Goal: Obtain resource: Download file/media

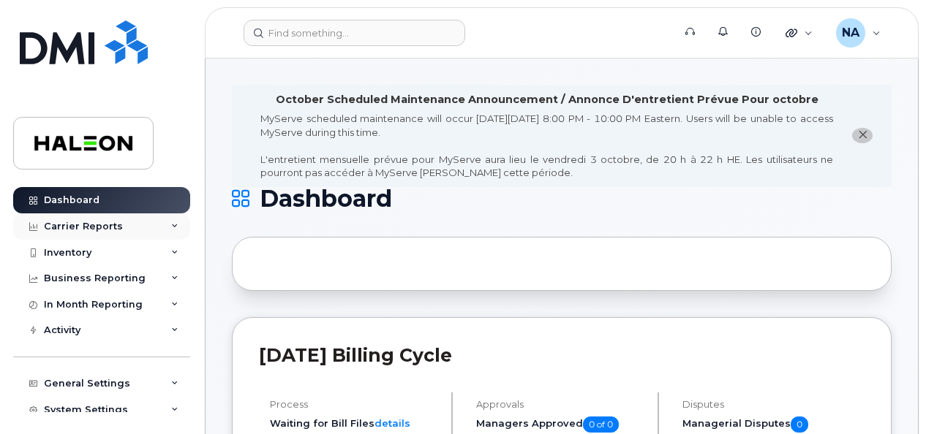
click at [139, 224] on div "Carrier Reports" at bounding box center [101, 227] width 177 height 26
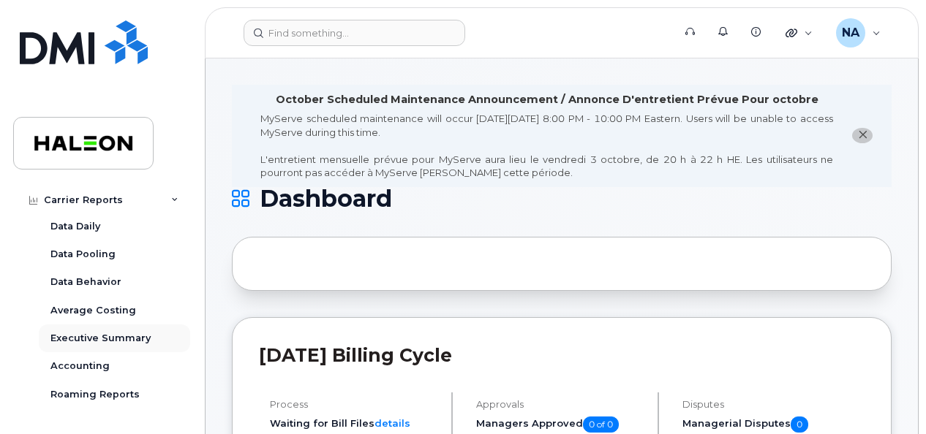
scroll to position [136, 0]
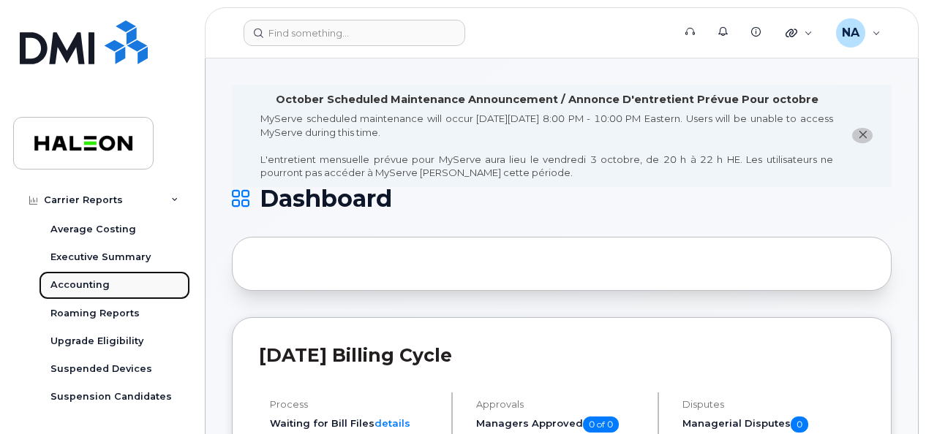
click at [87, 285] on div "Accounting" at bounding box center [79, 285] width 59 height 13
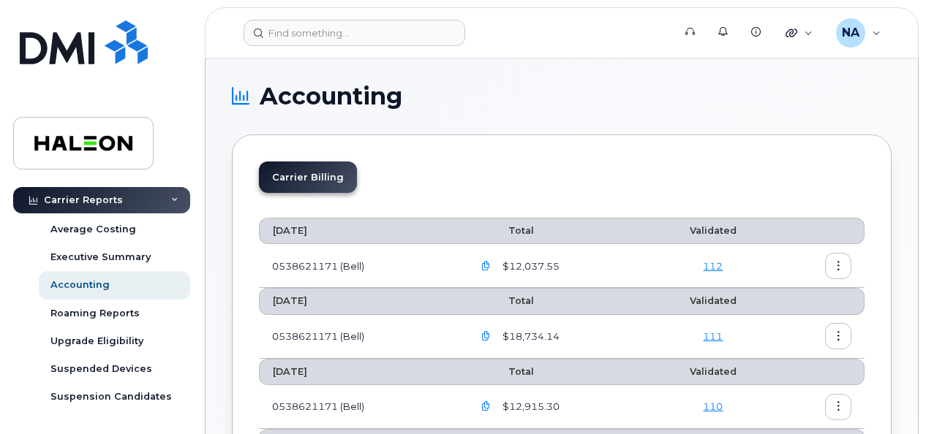
click at [839, 263] on icon "button" at bounding box center [839, 267] width 10 height 10
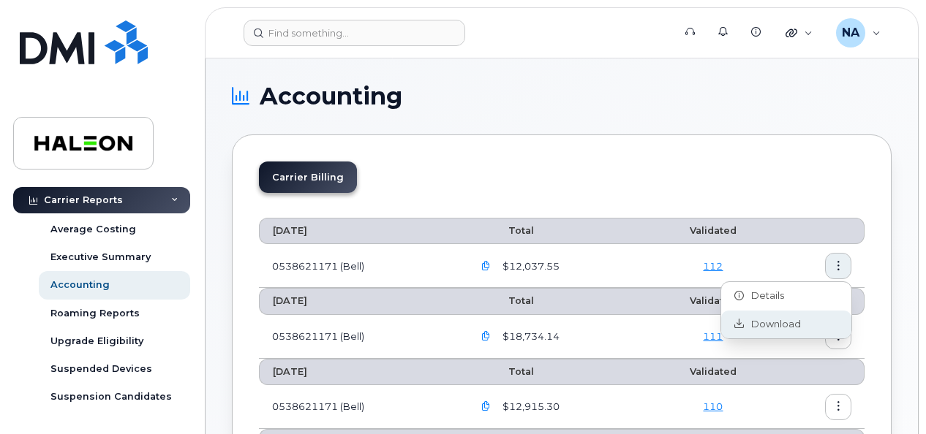
click at [777, 325] on span "Download" at bounding box center [772, 324] width 57 height 13
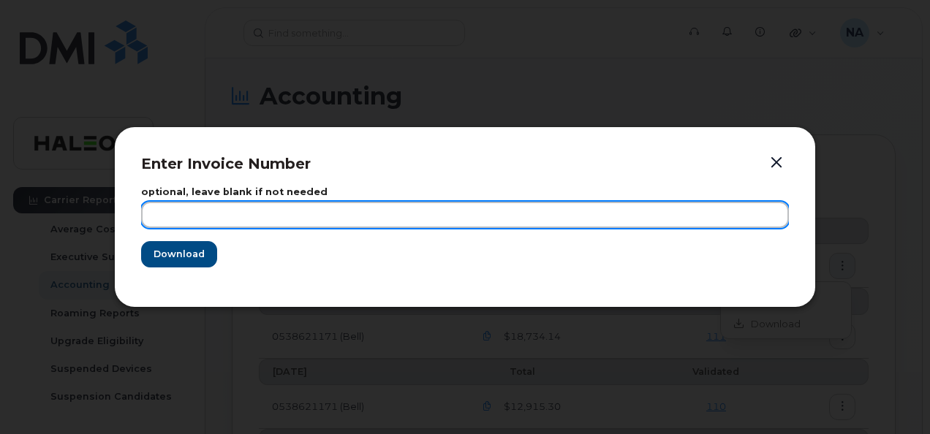
click at [221, 215] on input "text" at bounding box center [465, 215] width 648 height 26
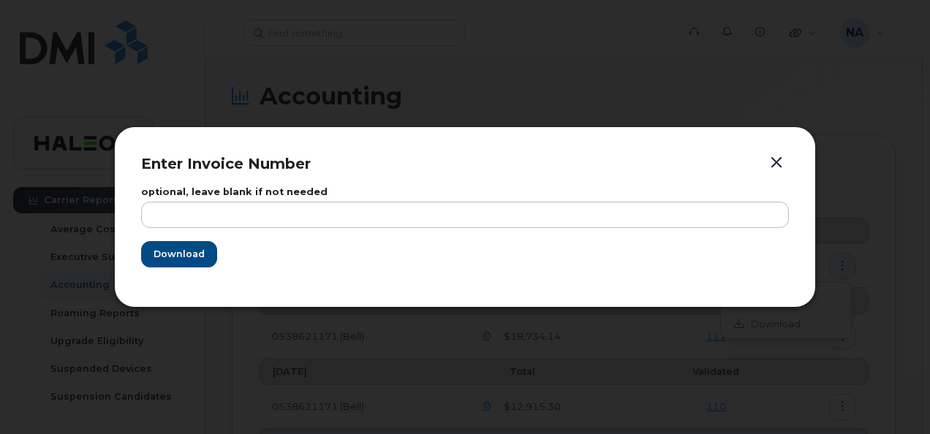
click at [775, 162] on button "button" at bounding box center [777, 163] width 22 height 20
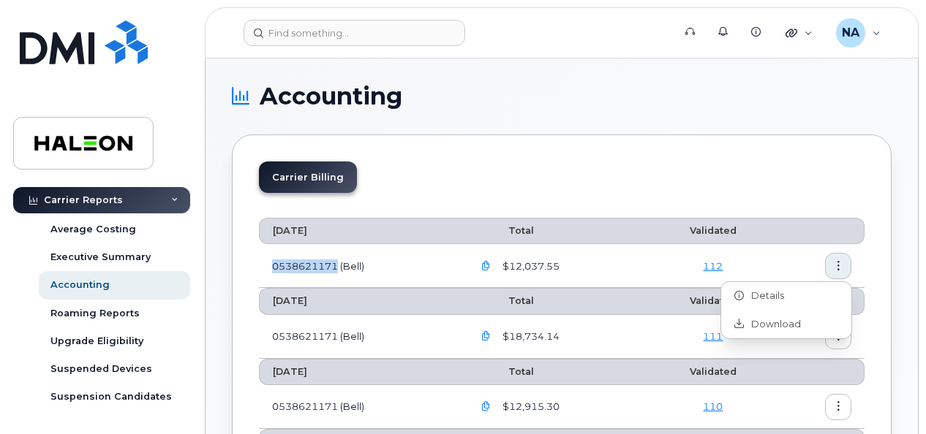
drag, startPoint x: 336, startPoint y: 263, endPoint x: 262, endPoint y: 262, distance: 74.6
click at [262, 262] on td "0538621171 (Bell)" at bounding box center [359, 266] width 201 height 44
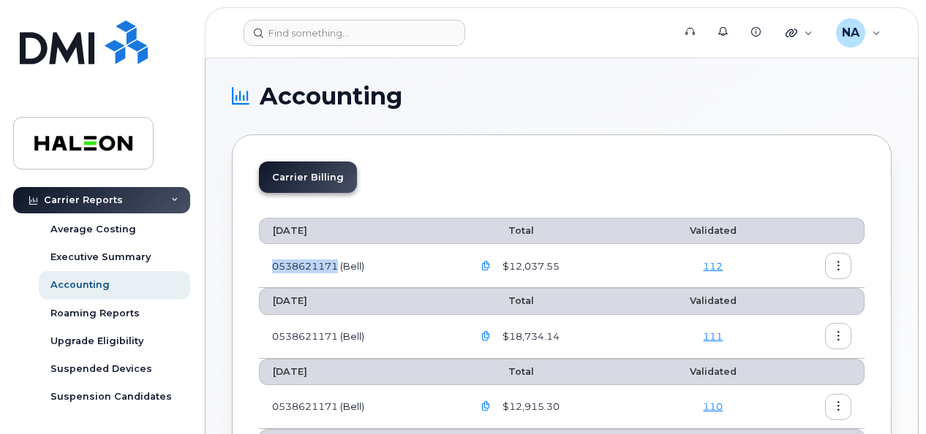
click at [486, 265] on icon "button" at bounding box center [486, 267] width 10 height 10
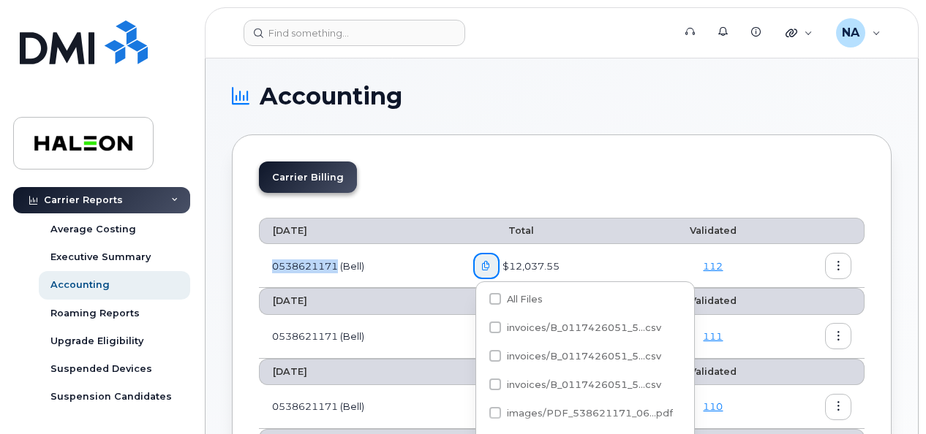
copy td "0538621171"
click at [841, 265] on icon "button" at bounding box center [839, 267] width 10 height 10
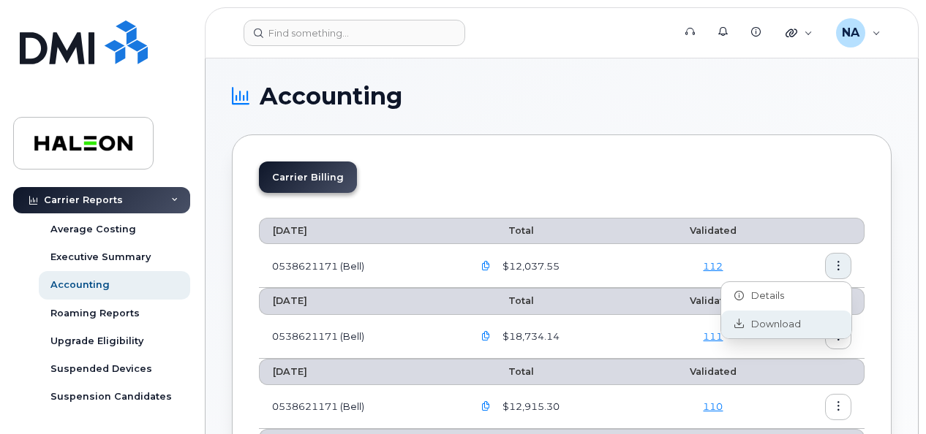
click at [785, 324] on span "Download" at bounding box center [772, 324] width 57 height 13
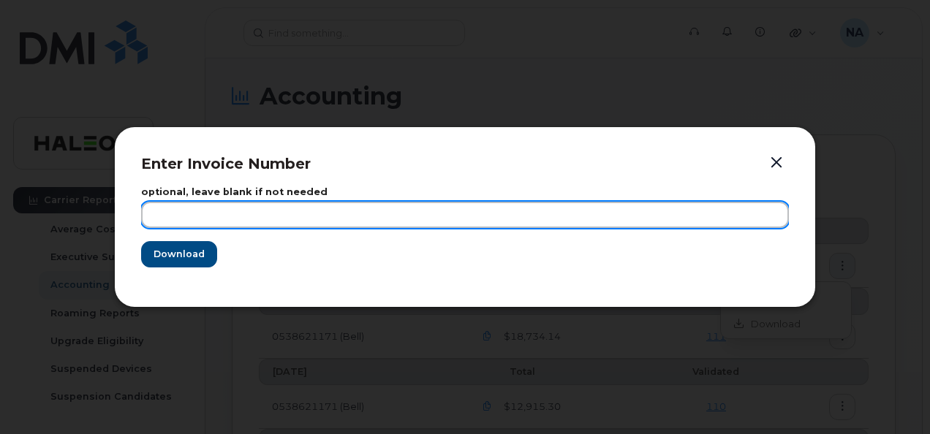
click at [233, 209] on input "text" at bounding box center [465, 215] width 648 height 26
paste input "0538621171"
type input "0538621171"
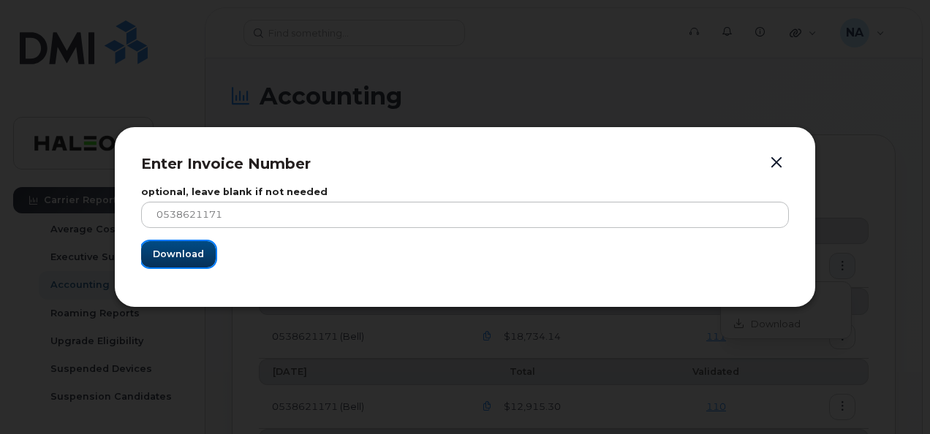
click at [187, 249] on span "Download" at bounding box center [178, 254] width 51 height 14
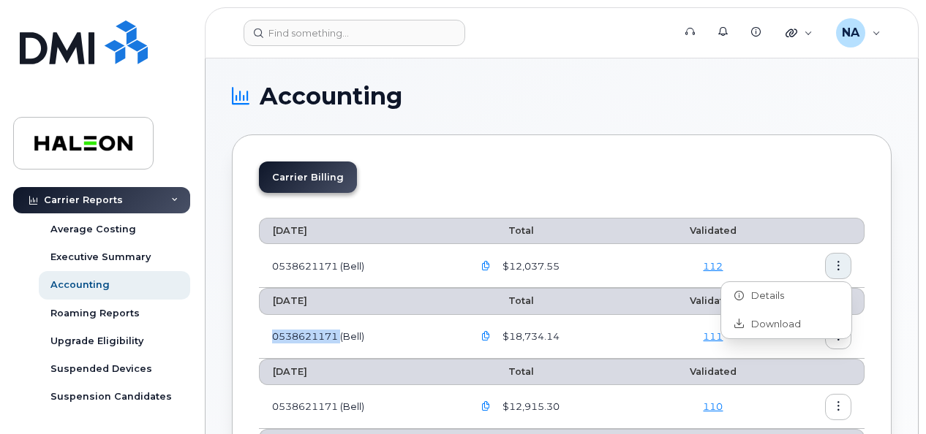
drag, startPoint x: 339, startPoint y: 336, endPoint x: 281, endPoint y: 334, distance: 58.5
click at [268, 331] on td "0538621171 (Bell)" at bounding box center [359, 337] width 201 height 44
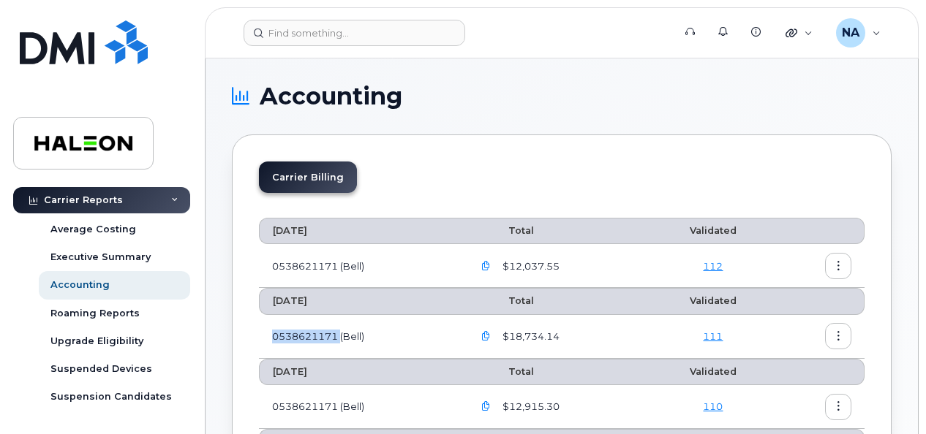
copy td "0538621171"
click at [845, 333] on button "button" at bounding box center [838, 336] width 26 height 26
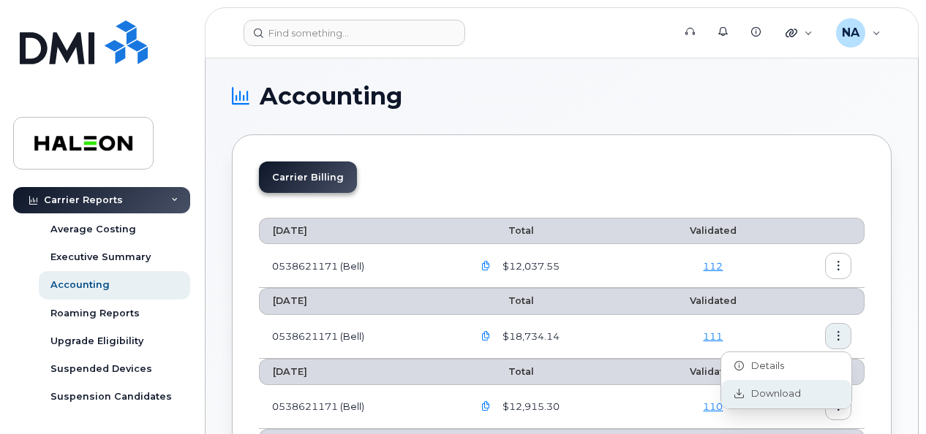
click at [784, 388] on span "Download" at bounding box center [772, 394] width 57 height 13
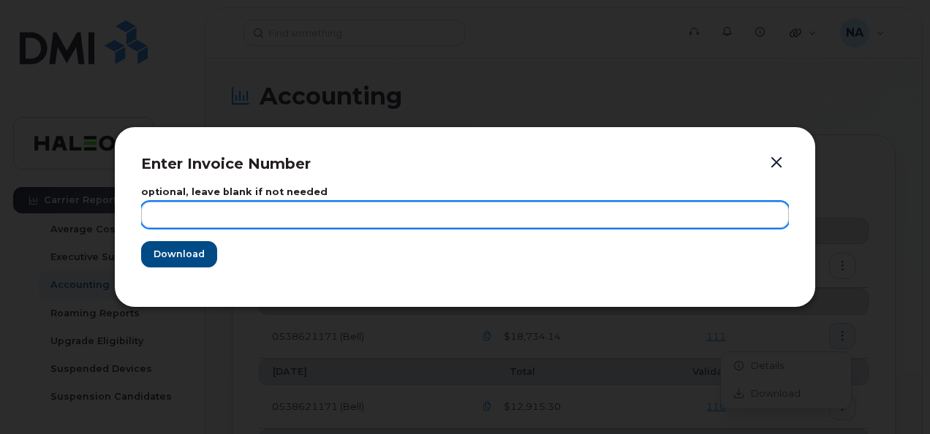
click at [275, 195] on label "optional, leave blank if not needed" at bounding box center [465, 193] width 648 height 10
click at [271, 211] on input "text" at bounding box center [465, 215] width 648 height 26
paste input "0538621171"
type input "0538621171"
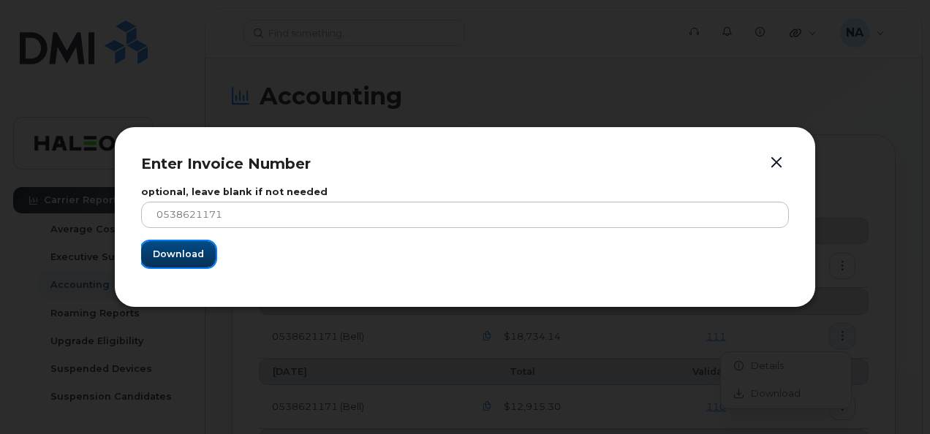
click at [193, 251] on span "Download" at bounding box center [178, 254] width 51 height 14
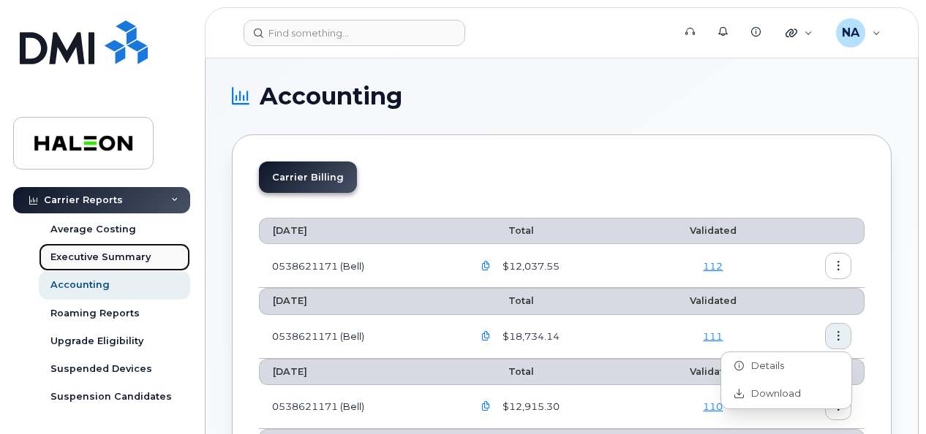
click at [105, 248] on link "Executive Summary" at bounding box center [114, 257] width 151 height 28
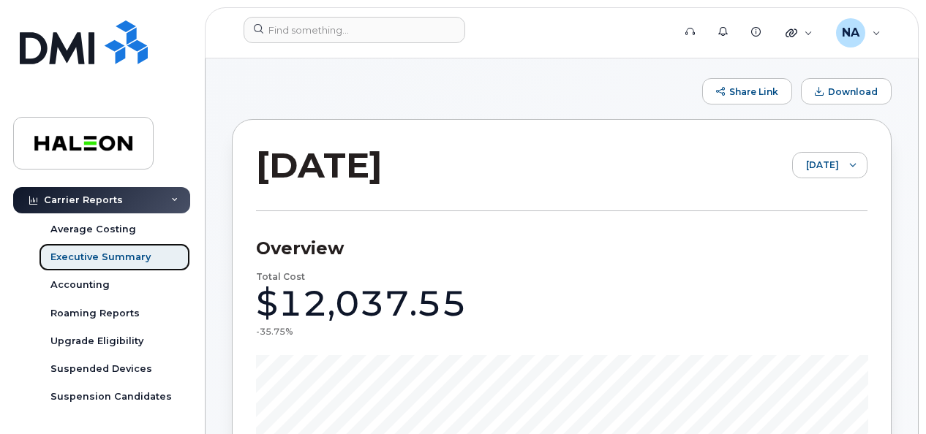
scroll to position [80, 0]
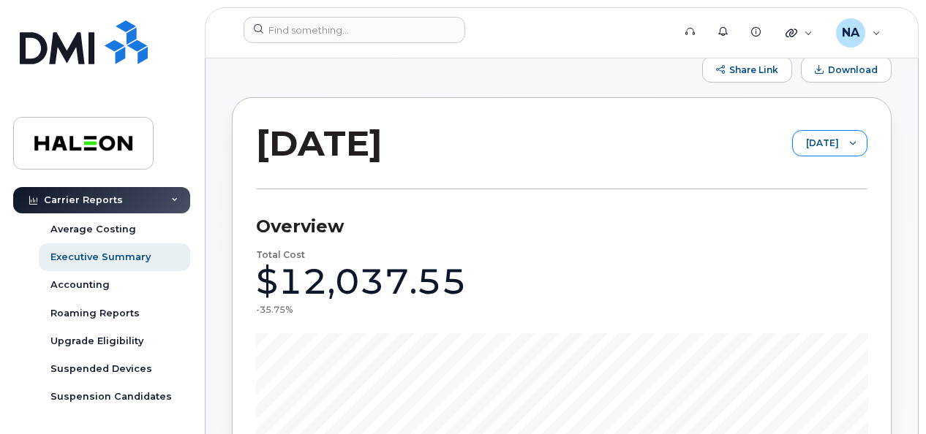
click at [816, 140] on span "[DATE]" at bounding box center [816, 144] width 46 height 26
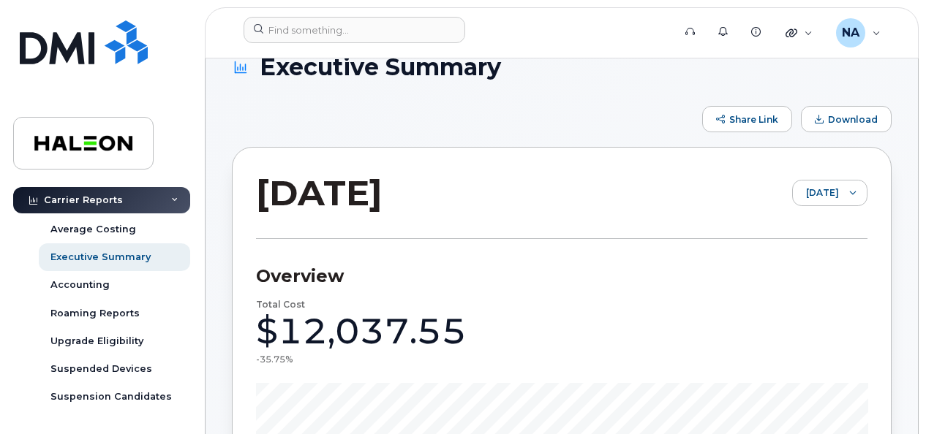
scroll to position [0, 0]
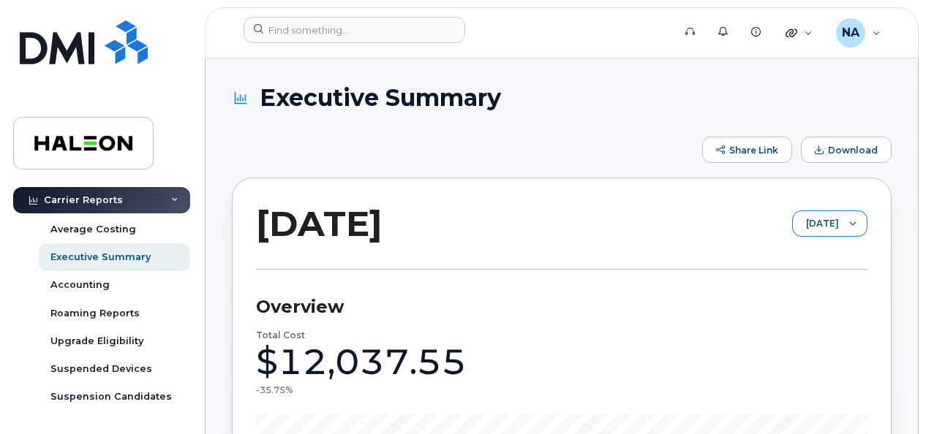
click at [804, 225] on span "[DATE]" at bounding box center [816, 224] width 46 height 26
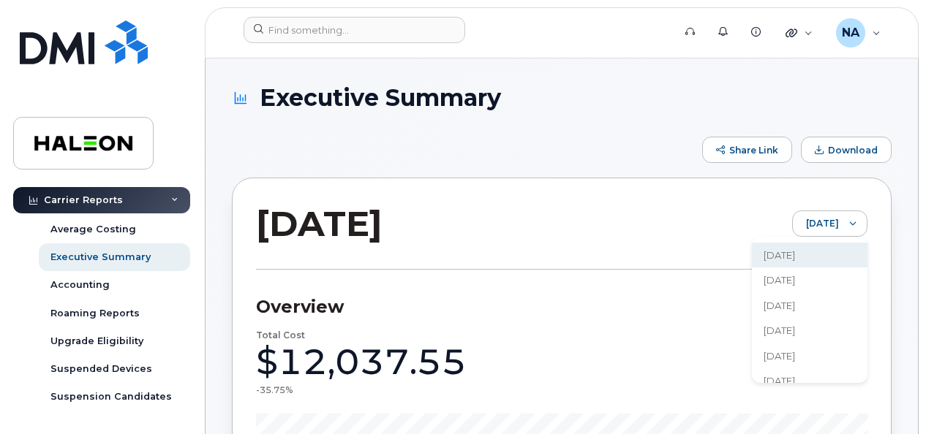
click at [785, 275] on span "August 2025" at bounding box center [778, 280] width 31 height 14
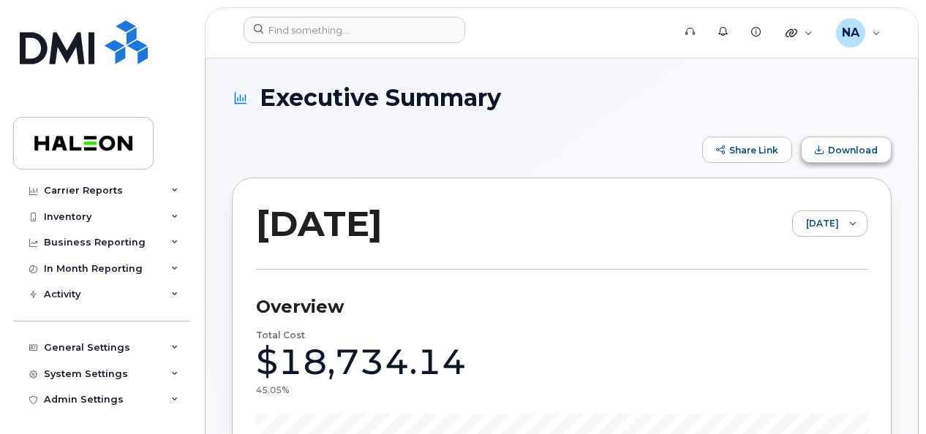
click at [858, 158] on button "Download" at bounding box center [846, 150] width 91 height 26
click at [801, 224] on span "August 2025" at bounding box center [816, 224] width 46 height 26
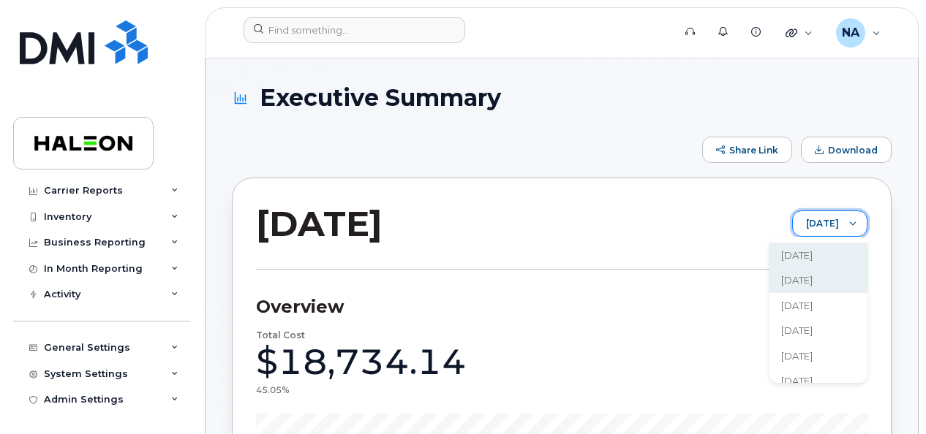
click at [812, 254] on span "[DATE]" at bounding box center [796, 256] width 31 height 14
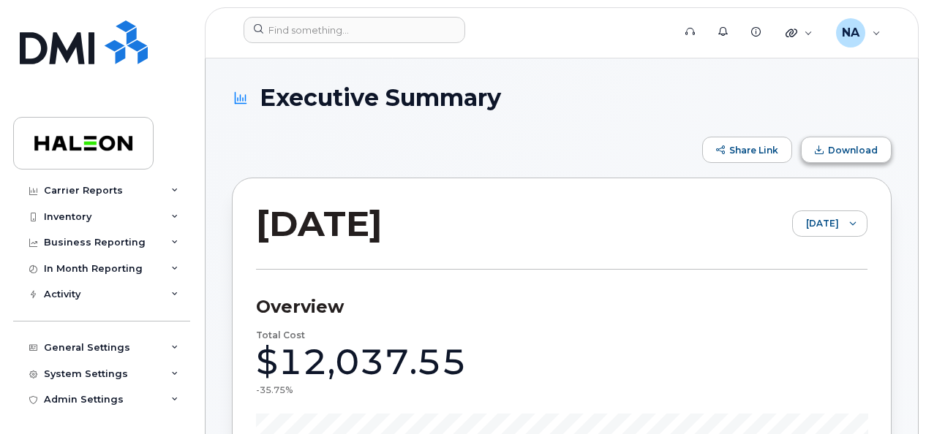
click at [866, 148] on span "Download" at bounding box center [853, 150] width 50 height 11
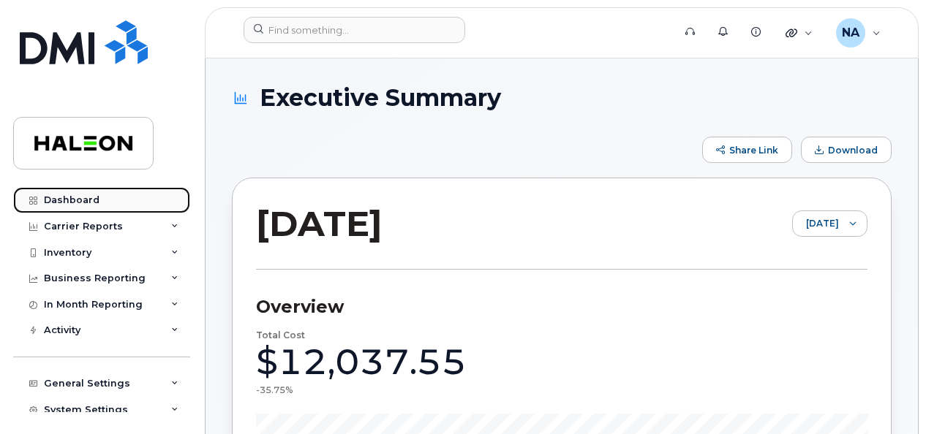
drag, startPoint x: 96, startPoint y: 196, endPoint x: 104, endPoint y: 208, distance: 14.8
click at [96, 196] on div "Dashboard" at bounding box center [72, 201] width 56 height 12
